Goal: Book appointment/travel/reservation

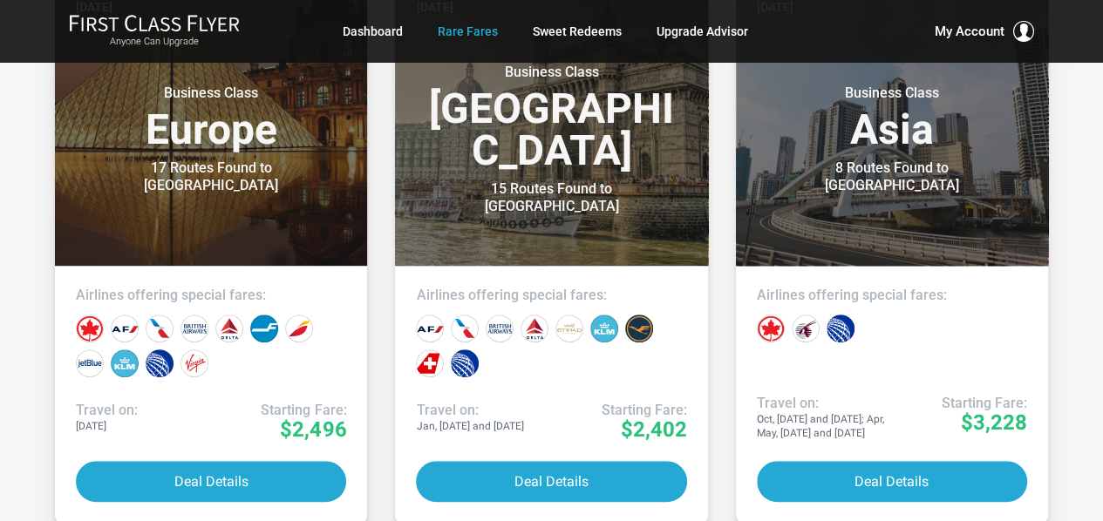
scroll to position [473, 0]
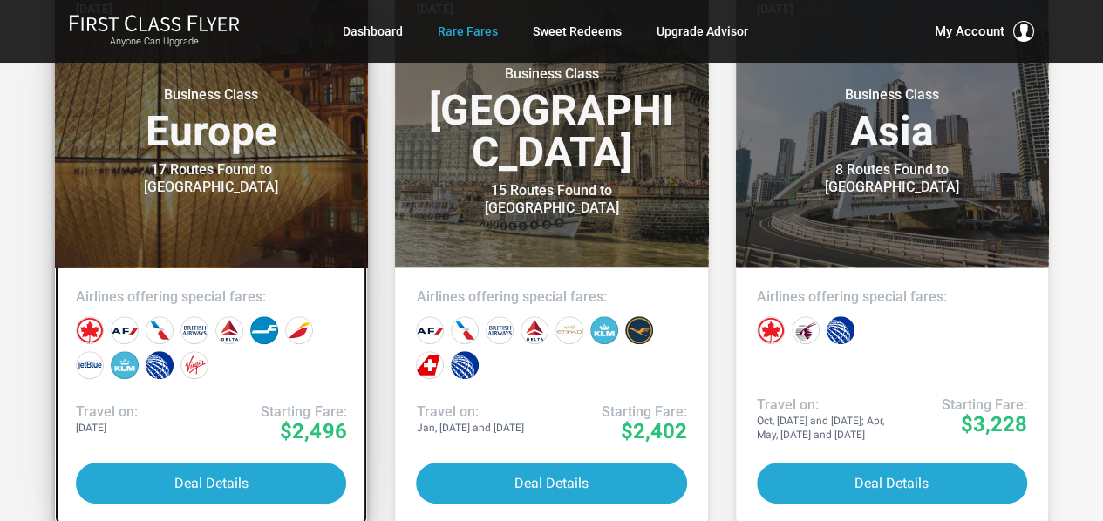
click at [269, 189] on header "Today Business Class Europe 17 Routes Found to Paris" at bounding box center [211, 125] width 312 height 286
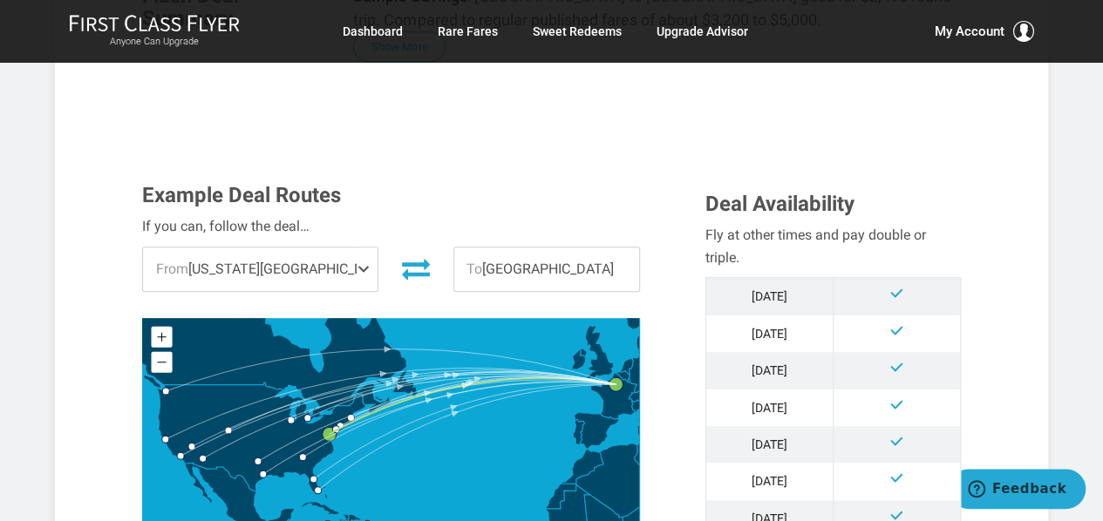
scroll to position [391, 0]
click at [357, 263] on span at bounding box center [367, 269] width 21 height 44
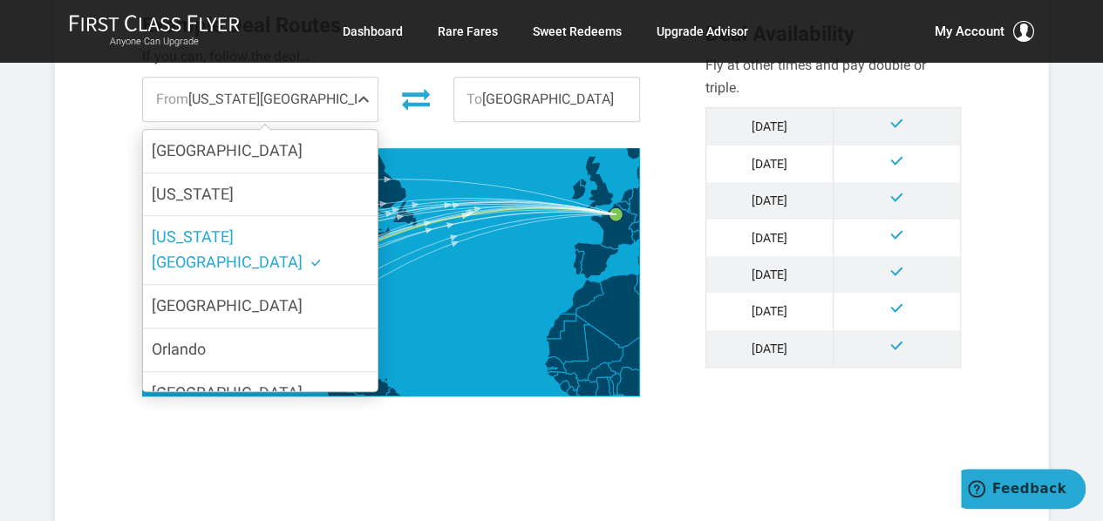
scroll to position [570, 0]
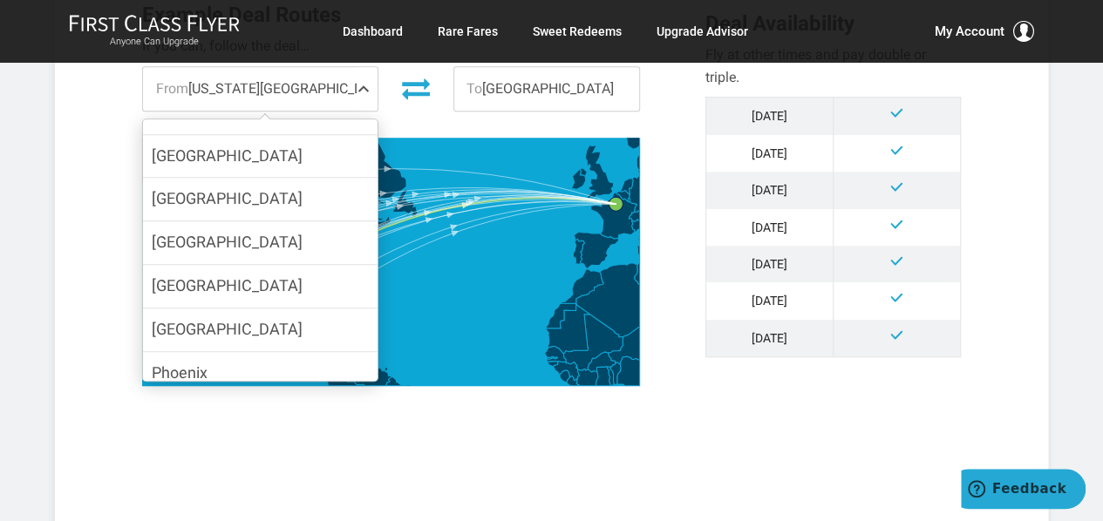
click at [339, 263] on ul "[GEOGRAPHIC_DATA] [US_STATE] [US_STATE] [GEOGRAPHIC_DATA] [GEOGRAPHIC_DATA] [GE…" at bounding box center [260, 274] width 234 height 762
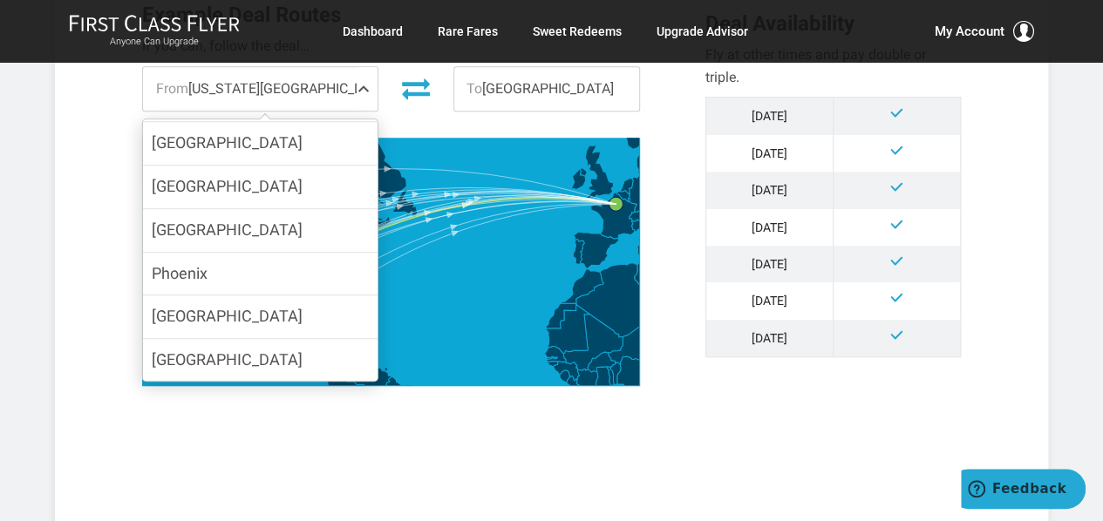
scroll to position [471, 0]
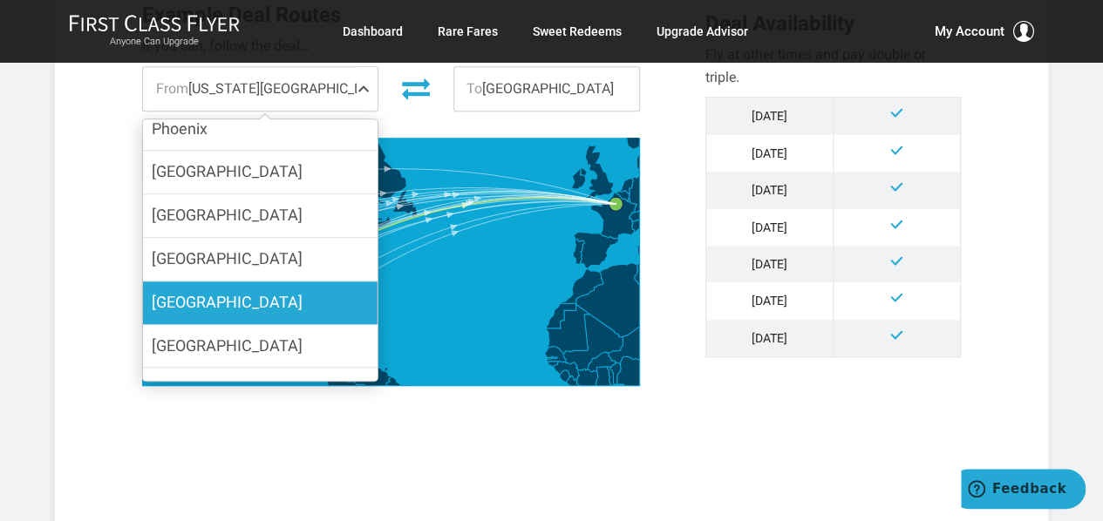
click at [277, 282] on label "[GEOGRAPHIC_DATA]" at bounding box center [260, 303] width 234 height 43
click at [0, 0] on input "[GEOGRAPHIC_DATA]" at bounding box center [0, 0] width 0 height 0
